Goal: Task Accomplishment & Management: Complete application form

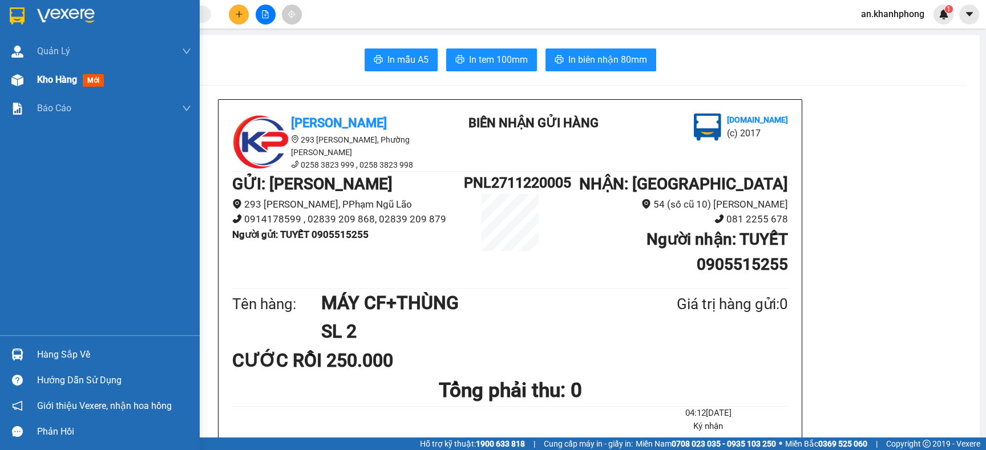
click at [51, 80] on span "Kho hàng" at bounding box center [57, 79] width 40 height 11
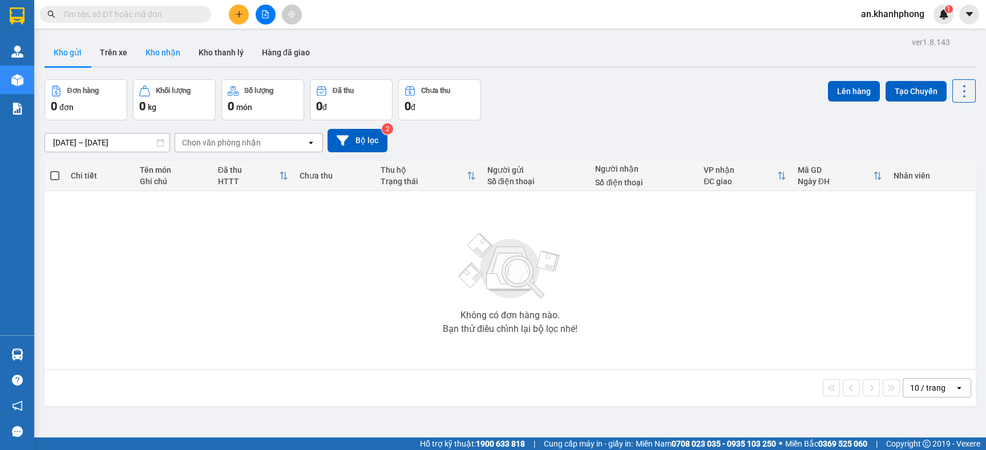
click at [159, 49] on button "Kho nhận" at bounding box center [162, 52] width 53 height 27
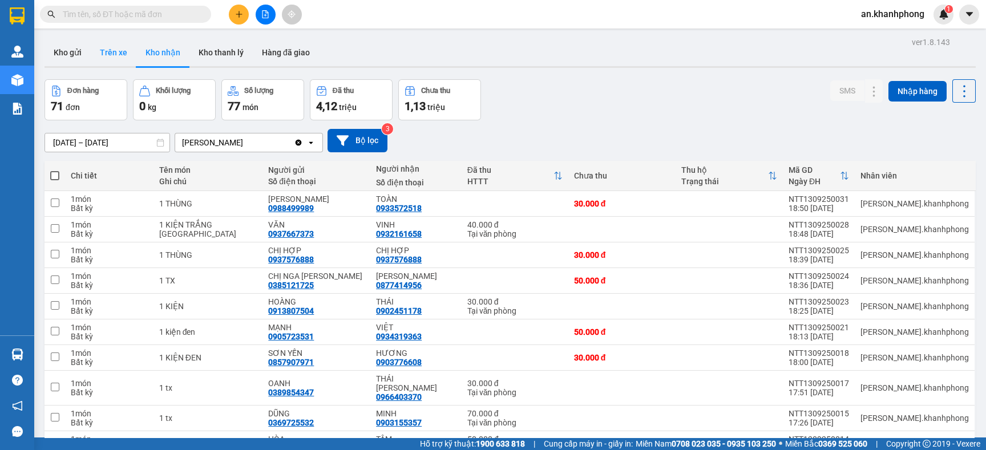
click at [119, 52] on button "Trên xe" at bounding box center [114, 52] width 46 height 27
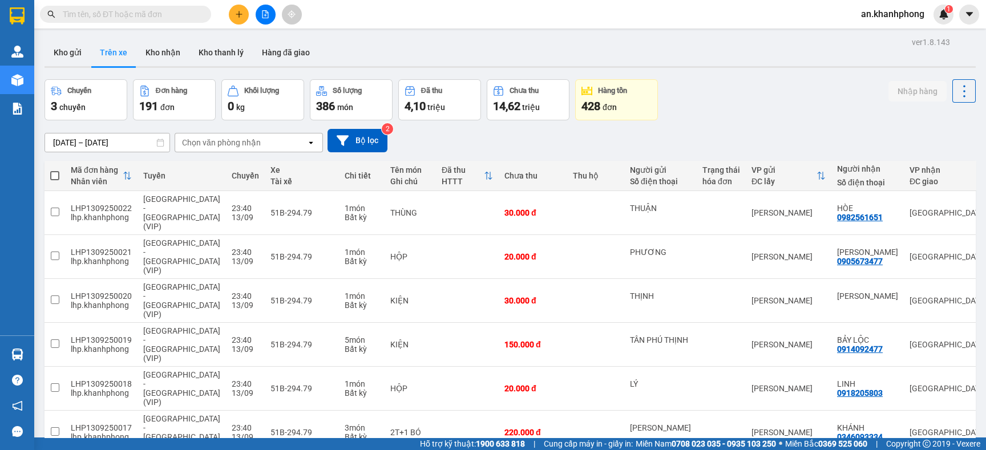
click at [237, 17] on icon "plus" at bounding box center [239, 14] width 8 height 8
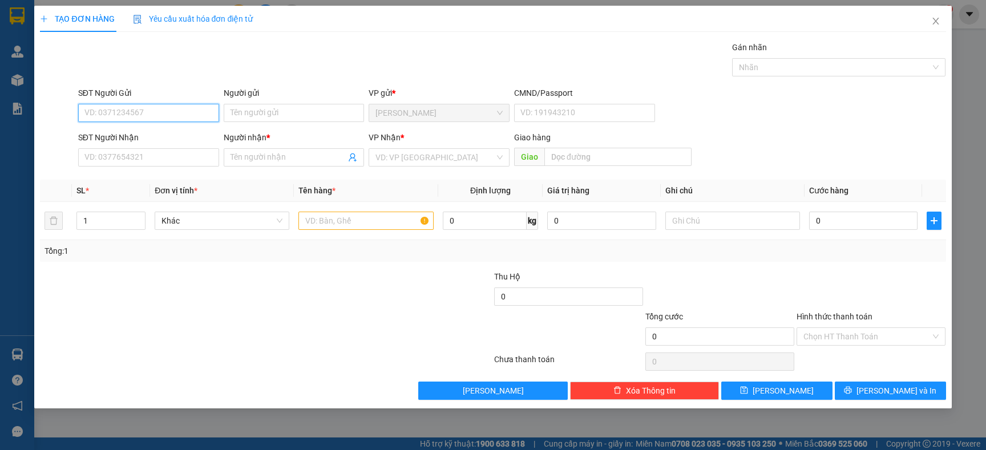
click at [141, 108] on input "SĐT Người Gửi" at bounding box center [148, 113] width 141 height 18
click at [156, 116] on input "SĐT Người Gửi" at bounding box center [148, 113] width 141 height 18
click at [131, 133] on div "0913699255 - an" at bounding box center [148, 136] width 127 height 13
type input "0913699255"
type input "an"
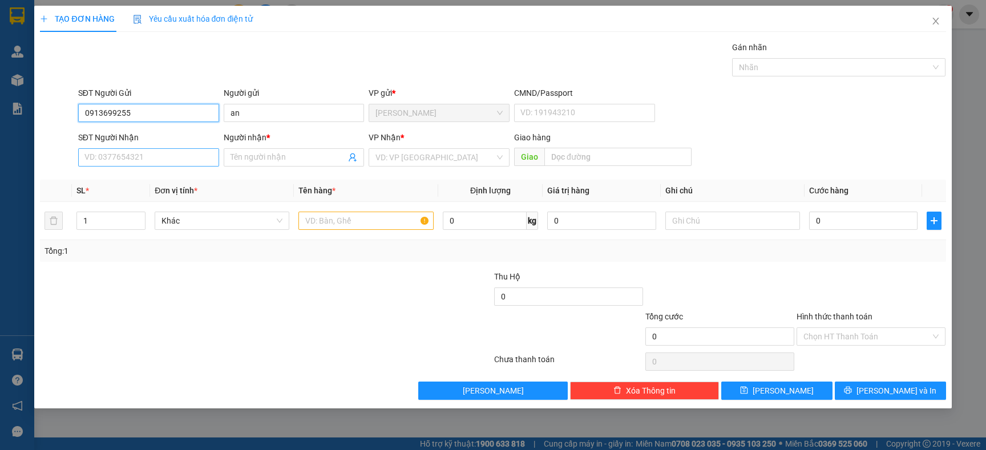
type input "0913699255"
click at [128, 151] on input "SĐT Người Nhận" at bounding box center [148, 157] width 141 height 18
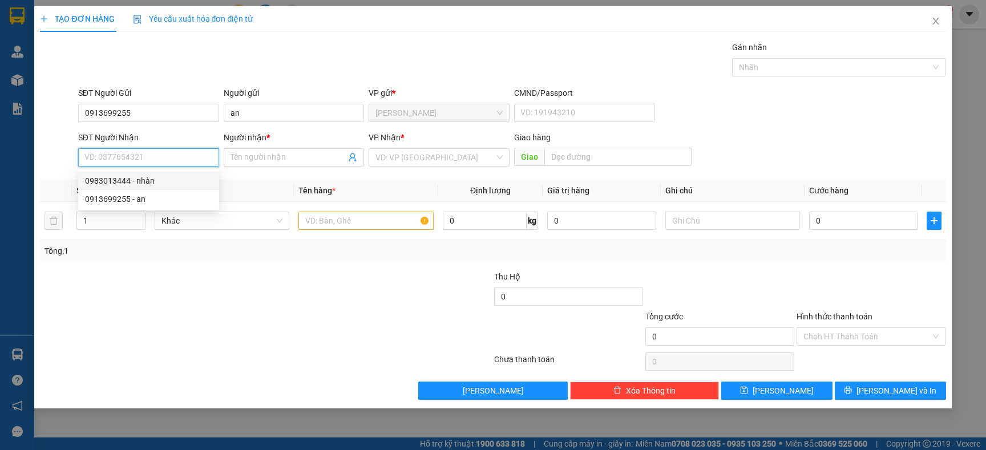
click at [135, 176] on div "0983013444 - nhàn" at bounding box center [148, 181] width 127 height 13
type input "0983013444"
type input "nhàn"
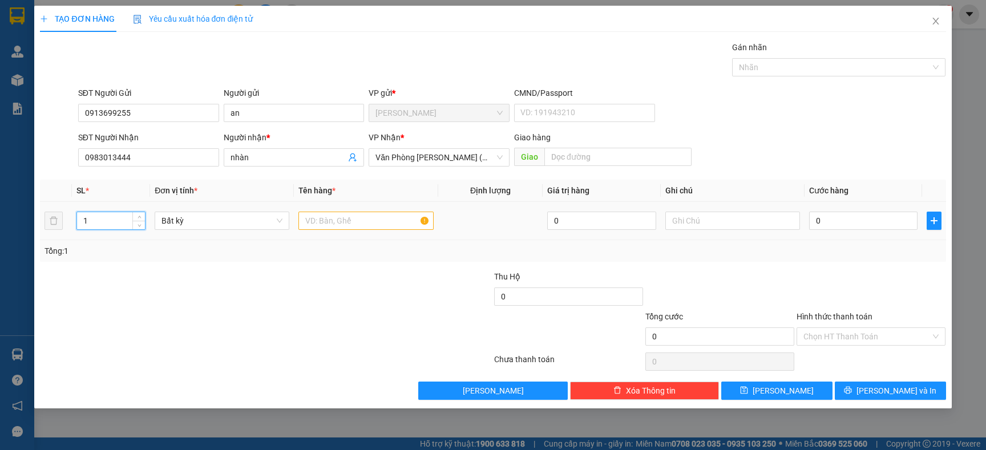
click at [131, 217] on input "1" at bounding box center [111, 220] width 68 height 17
type input "2"
click at [198, 306] on div at bounding box center [190, 290] width 302 height 40
click at [338, 224] on input "text" at bounding box center [365, 221] width 135 height 18
click at [340, 243] on div "Tổng: 2" at bounding box center [492, 251] width 905 height 22
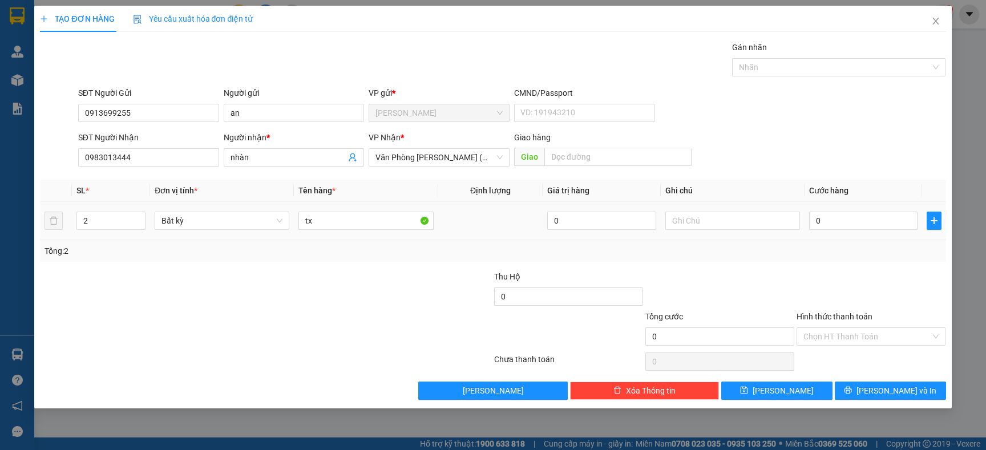
click at [338, 230] on div "tx" at bounding box center [365, 220] width 135 height 23
click at [336, 220] on input "tx" at bounding box center [365, 221] width 135 height 18
type input "t"
type input "[GEOGRAPHIC_DATA]"
click at [339, 254] on div "Tổng: 2" at bounding box center [212, 251] width 336 height 13
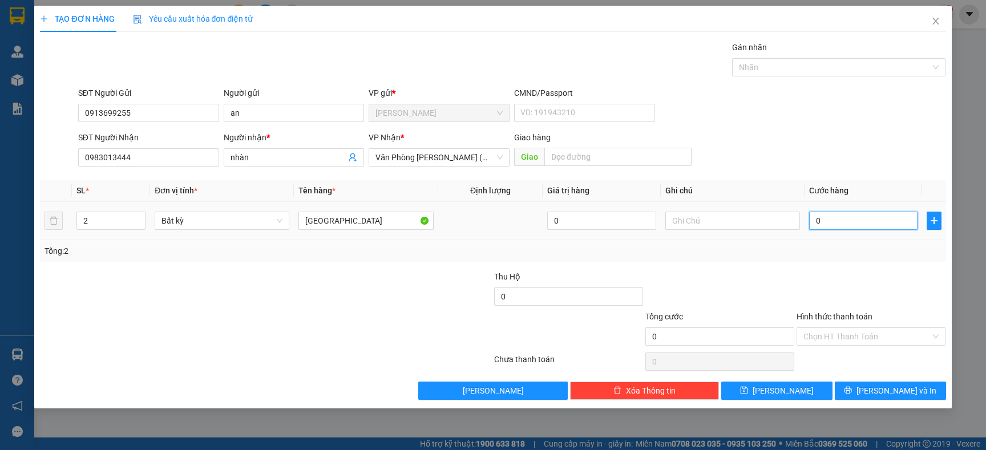
click at [877, 226] on input "0" at bounding box center [863, 221] width 108 height 18
type input "1"
type input "12"
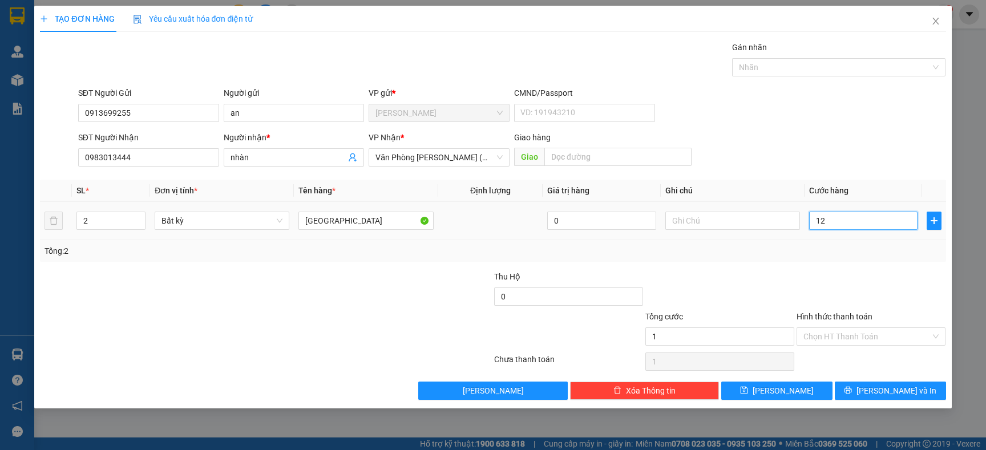
type input "12"
type input "120"
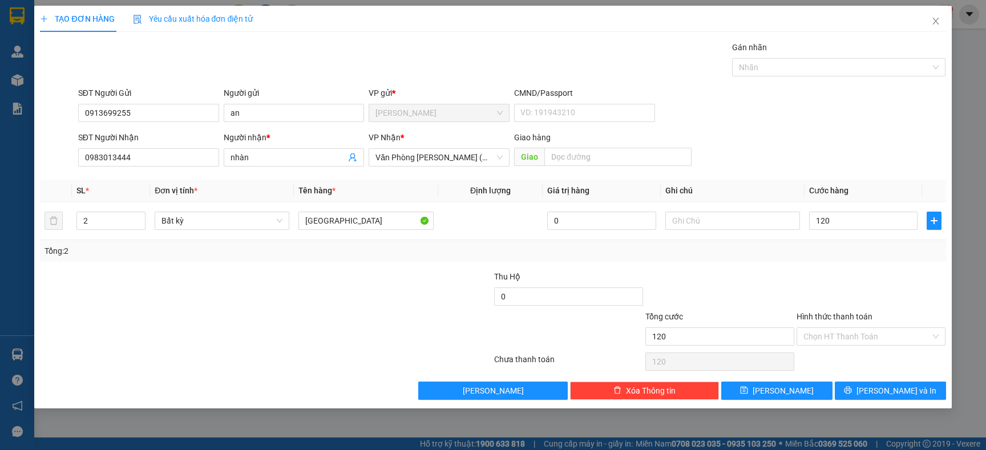
type input "120.000"
click at [860, 253] on div "Tổng: 2" at bounding box center [492, 251] width 896 height 13
click at [860, 339] on input "Hình thức thanh toán" at bounding box center [866, 336] width 127 height 17
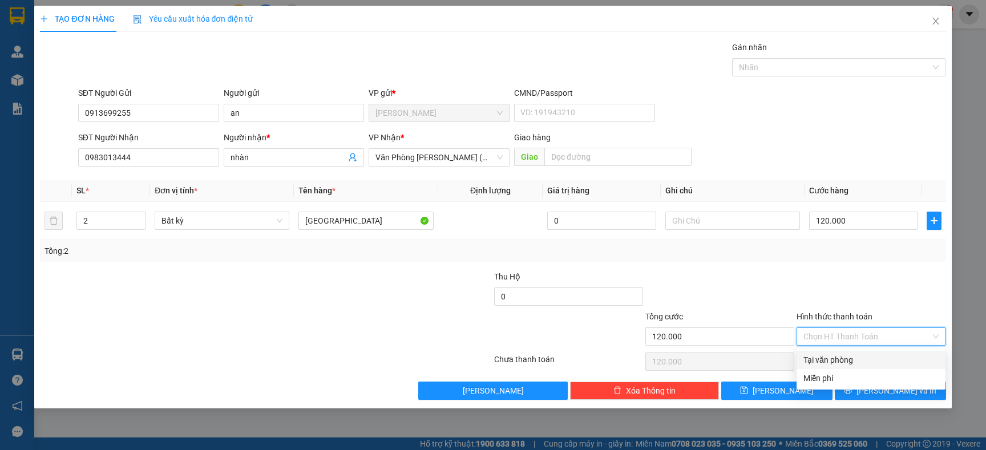
click at [837, 359] on div "Tại văn phòng" at bounding box center [870, 360] width 135 height 13
type input "0"
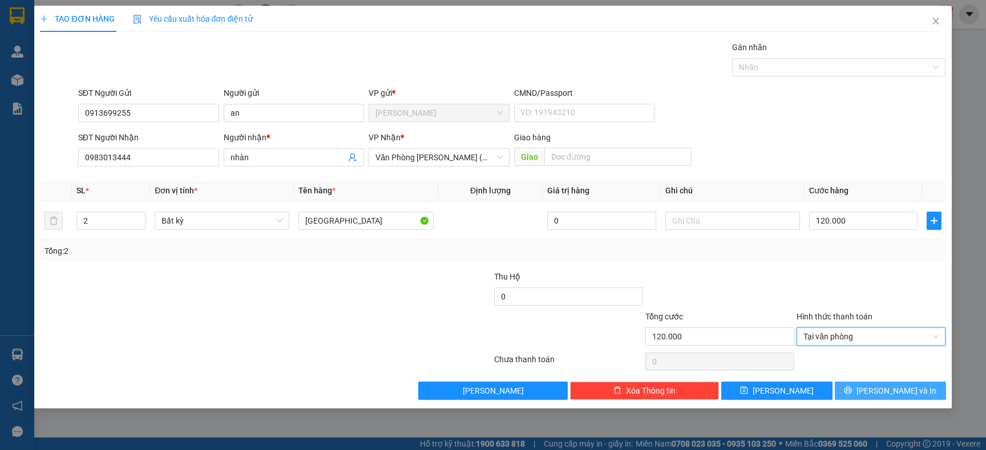
click at [863, 393] on button "[PERSON_NAME] và In" at bounding box center [889, 391] width 111 height 18
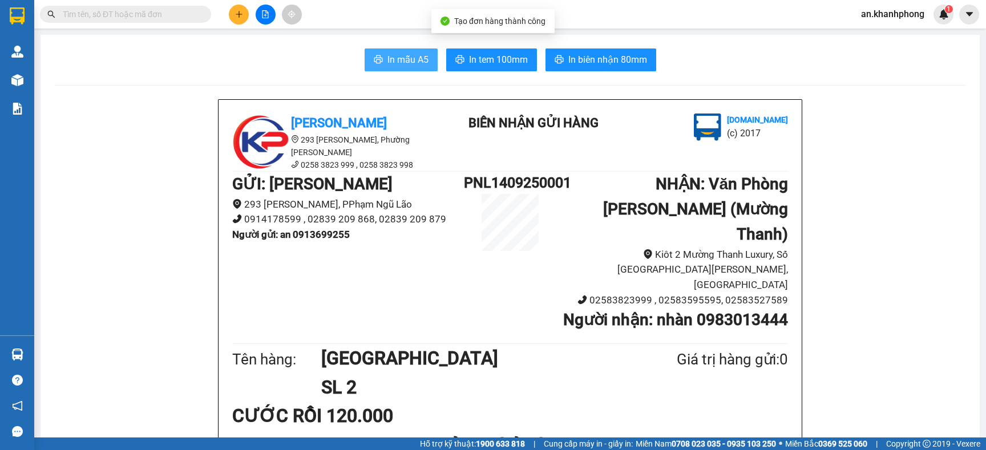
click at [374, 65] on span "printer" at bounding box center [378, 60] width 9 height 11
click at [409, 70] on button "In mẫu A5" at bounding box center [400, 59] width 73 height 23
click at [405, 68] on button "In mẫu A5" at bounding box center [400, 59] width 73 height 23
click at [416, 65] on span "In mẫu A5" at bounding box center [407, 59] width 41 height 14
click at [406, 62] on span "In mẫu A5" at bounding box center [407, 59] width 41 height 14
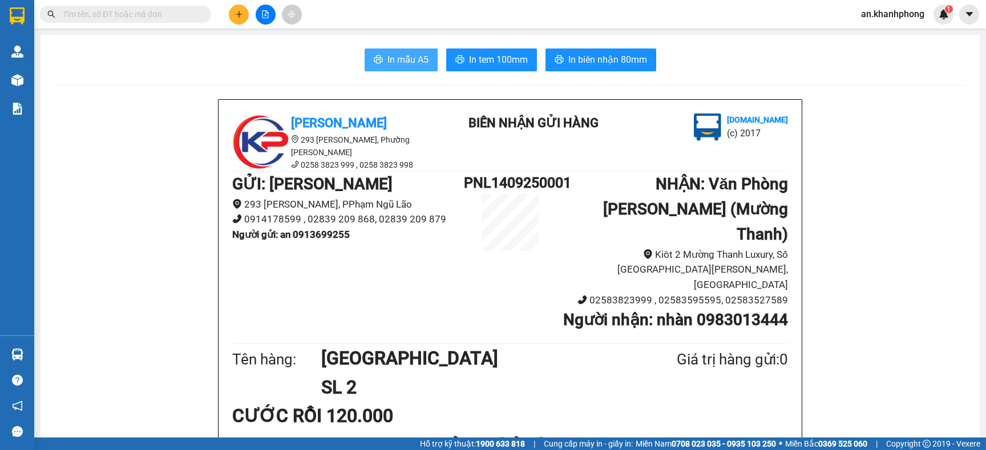
click at [392, 63] on span "In mẫu A5" at bounding box center [407, 59] width 41 height 14
click at [387, 64] on span "In mẫu A5" at bounding box center [407, 59] width 41 height 14
click at [399, 53] on span "In mẫu A5" at bounding box center [407, 59] width 41 height 14
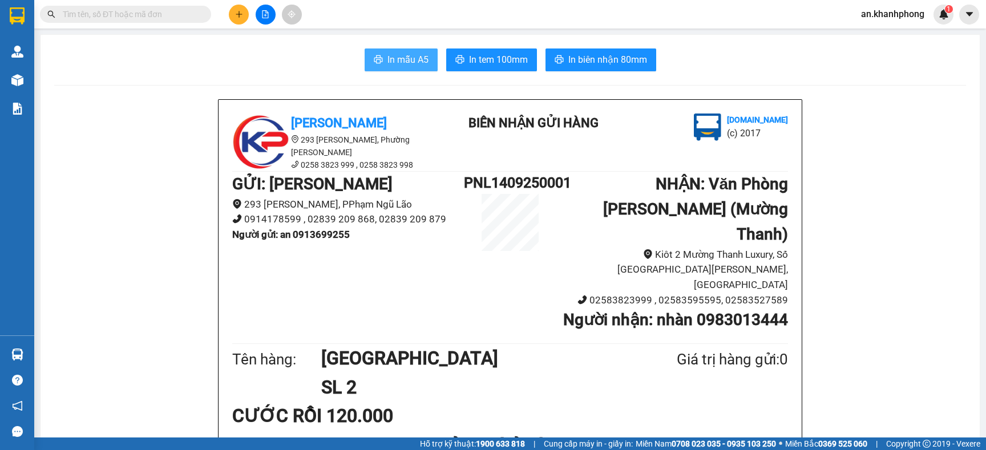
click at [408, 60] on span "In mẫu A5" at bounding box center [407, 59] width 41 height 14
click at [411, 60] on span "In mẫu A5" at bounding box center [407, 59] width 41 height 14
click at [374, 59] on icon "printer" at bounding box center [378, 59] width 9 height 8
click at [364, 59] on button "In mẫu A5" at bounding box center [400, 59] width 73 height 23
click at [394, 68] on button "In mẫu A5" at bounding box center [400, 59] width 73 height 23
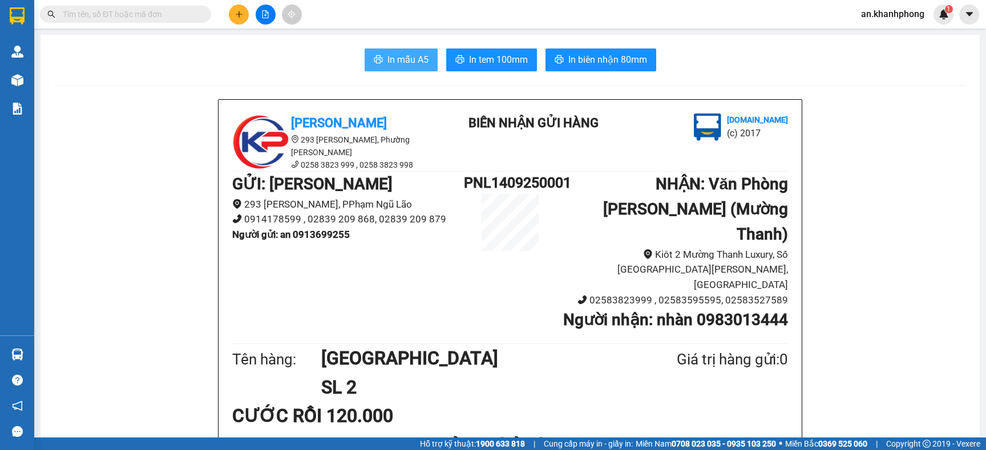
click at [388, 61] on span "In mẫu A5" at bounding box center [407, 59] width 41 height 14
click at [235, 17] on icon "plus" at bounding box center [239, 14] width 8 height 8
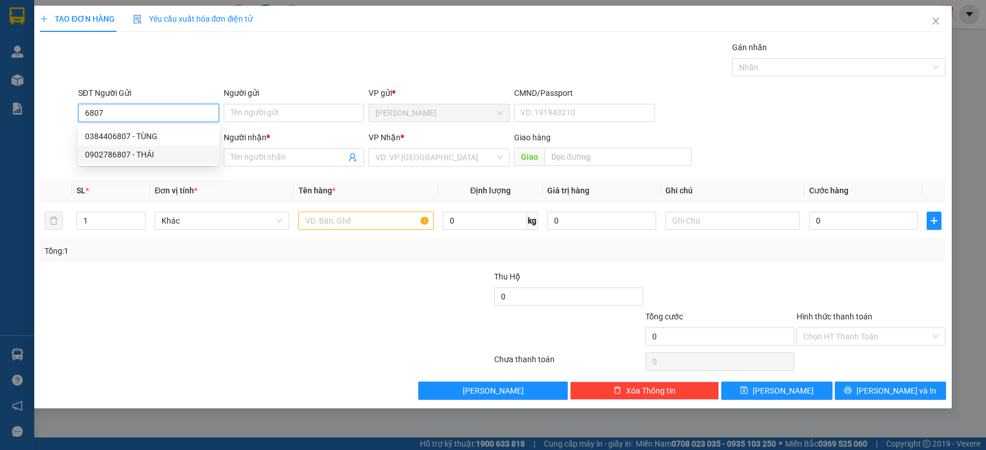
click at [124, 158] on div "0902786807 - THÁI" at bounding box center [148, 154] width 127 height 13
type input "0902786807"
type input "THÁI"
type input "0902786807"
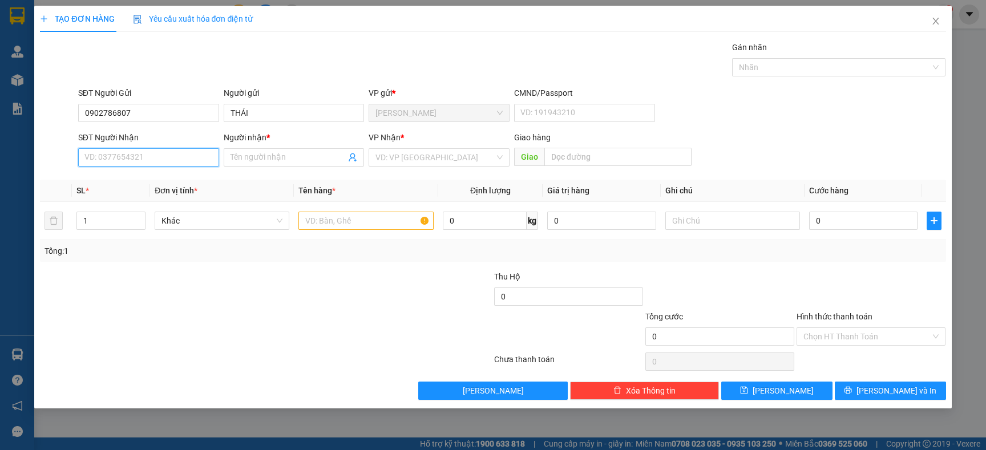
click at [124, 159] on input "SĐT Người Nhận" at bounding box center [148, 157] width 141 height 18
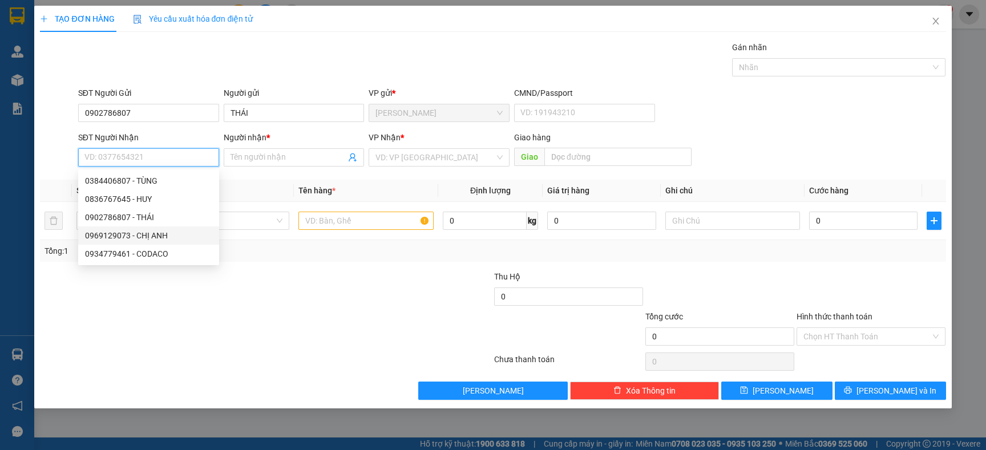
click at [135, 229] on div "0969129073 - CHỊ ANH" at bounding box center [148, 235] width 127 height 13
type input "0969129073"
type input "CHỊ ANH"
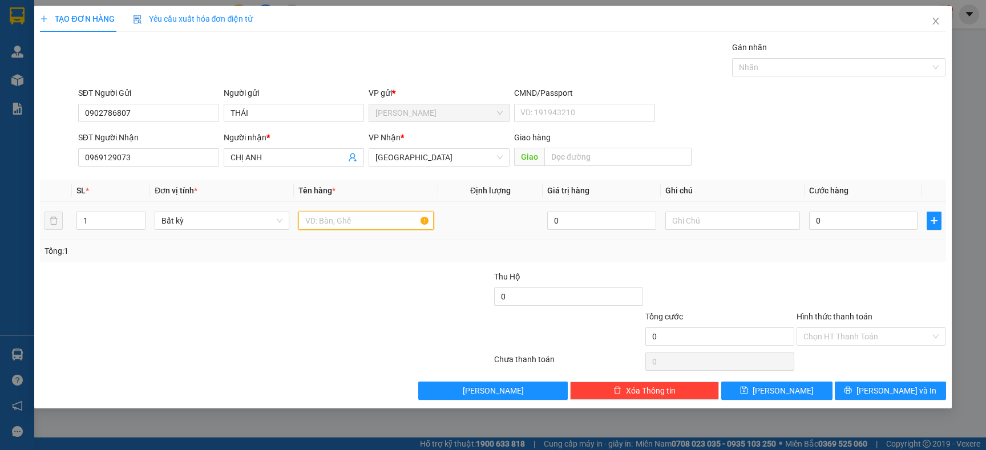
click at [395, 221] on input "text" at bounding box center [365, 221] width 135 height 18
type input "[GEOGRAPHIC_DATA]"
click at [381, 254] on div "Tổng: 1" at bounding box center [492, 251] width 896 height 13
click at [840, 217] on input "0" at bounding box center [863, 221] width 108 height 18
click at [777, 236] on td at bounding box center [732, 221] width 144 height 38
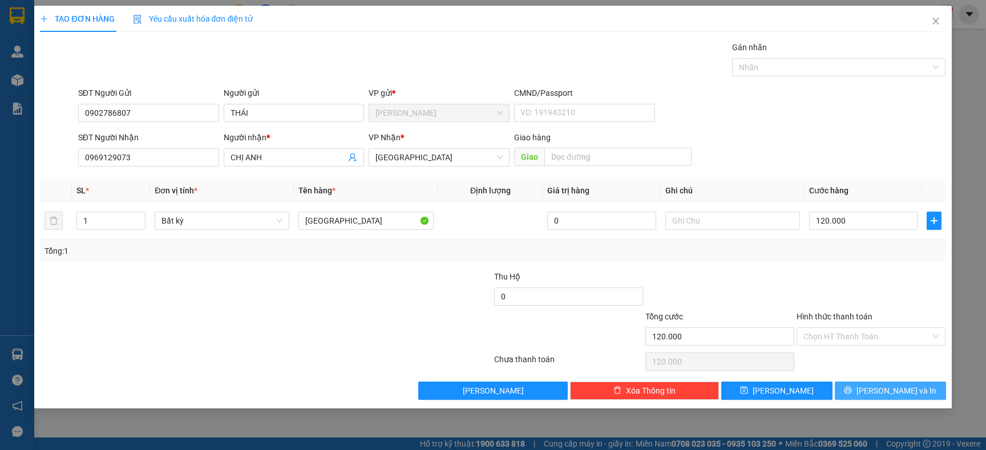
click at [841, 388] on button "[PERSON_NAME] và In" at bounding box center [889, 391] width 111 height 18
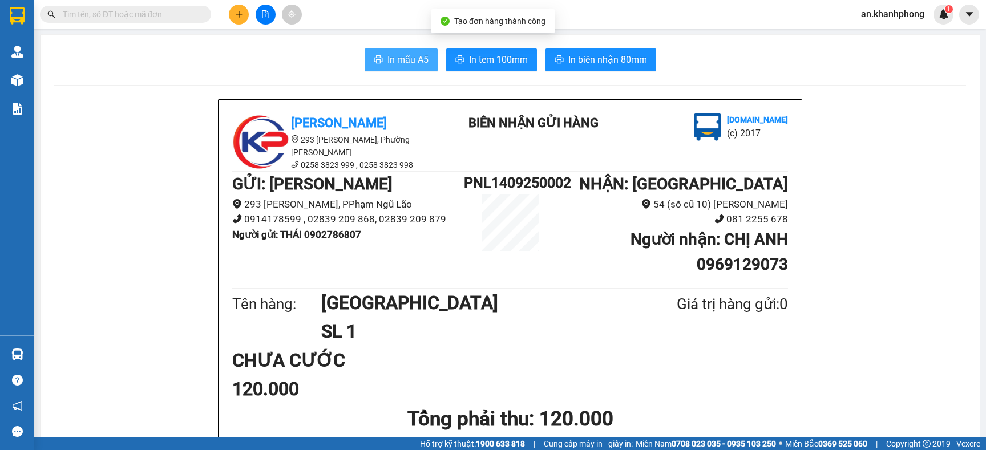
click at [387, 63] on span "In mẫu A5" at bounding box center [407, 59] width 41 height 14
